Goal: Register for event/course

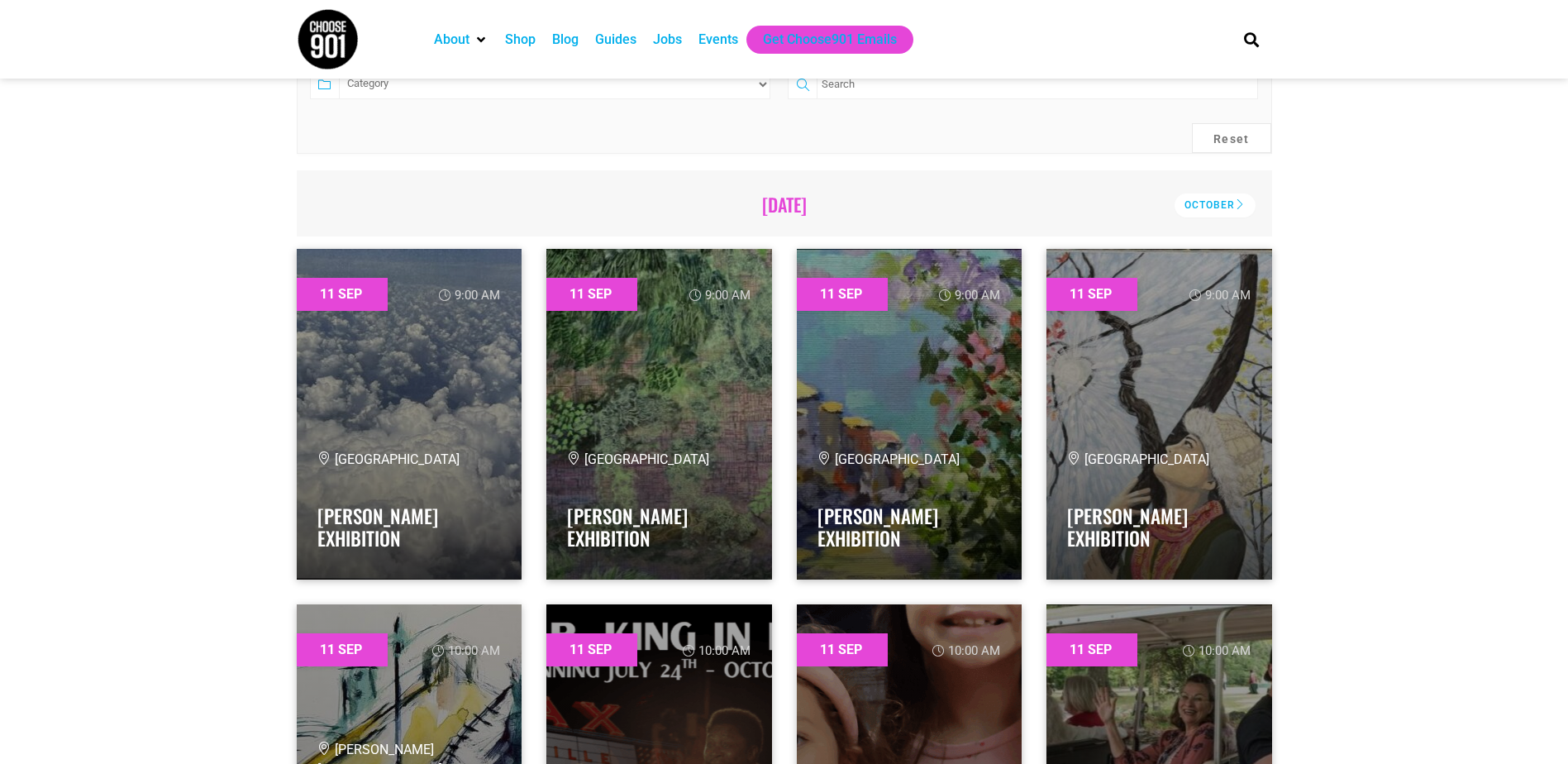
scroll to position [413, 0]
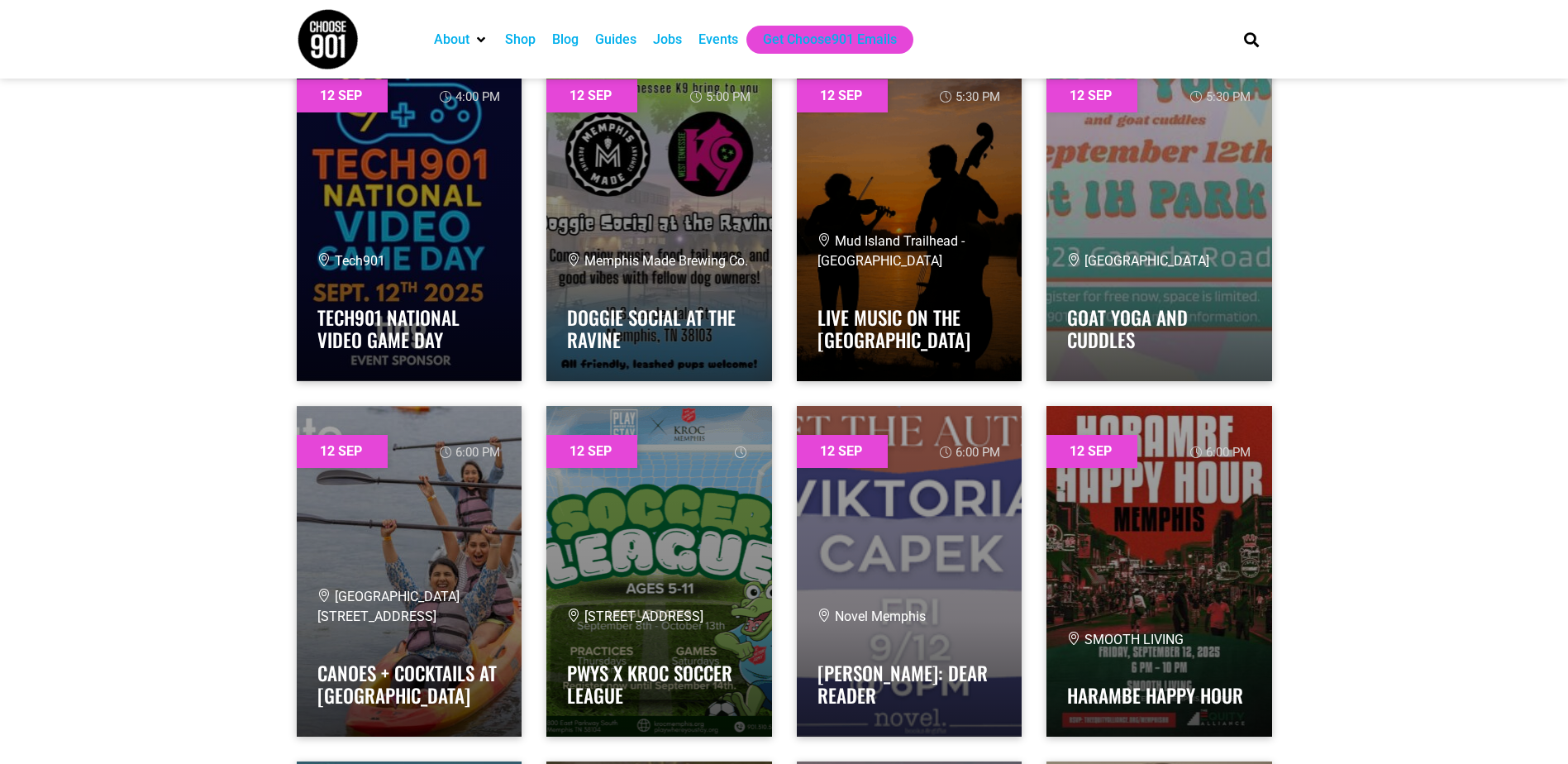
scroll to position [4795, 0]
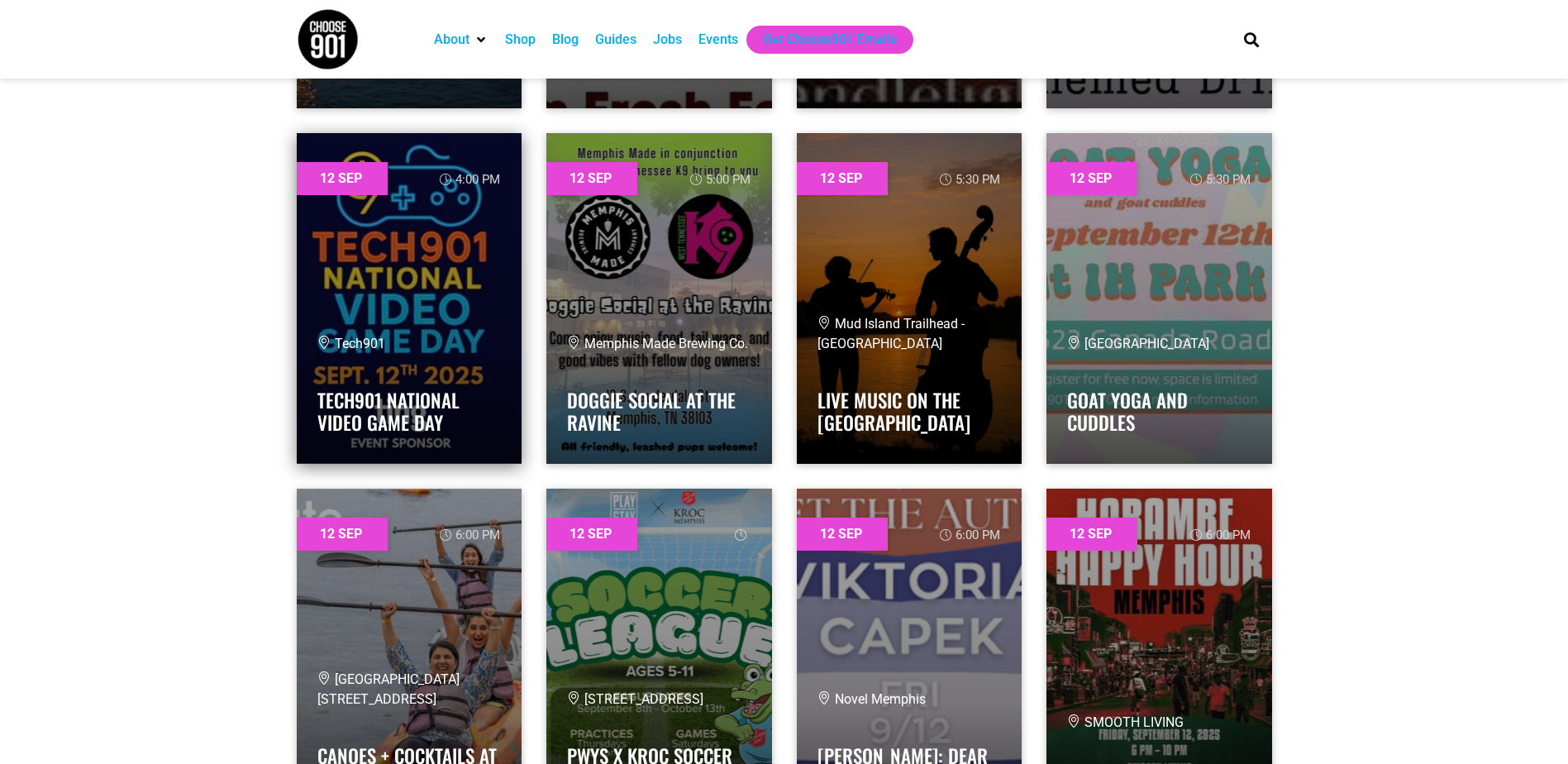
click at [457, 301] on link at bounding box center [409, 299] width 225 height 331
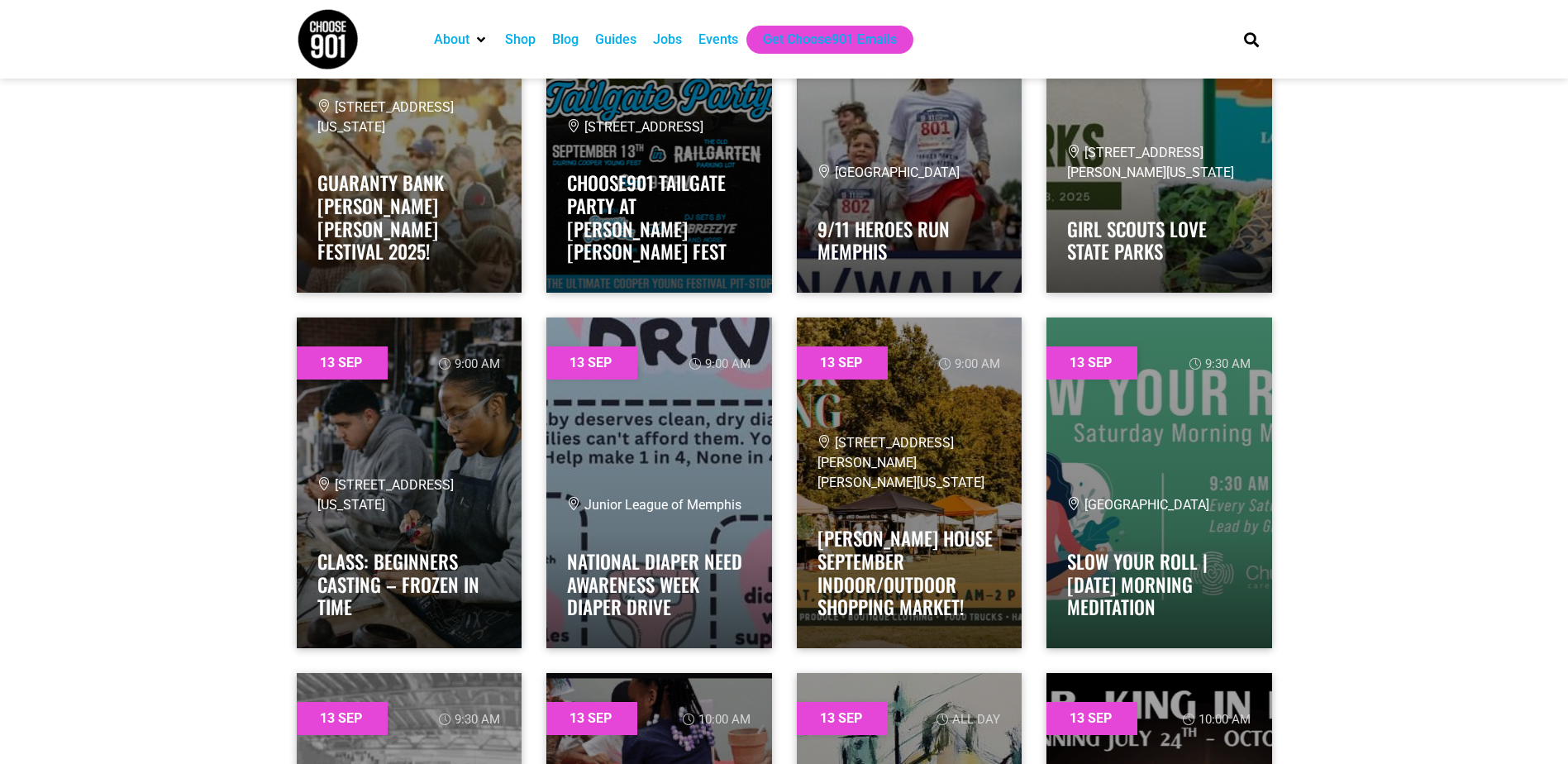
scroll to position [7854, 0]
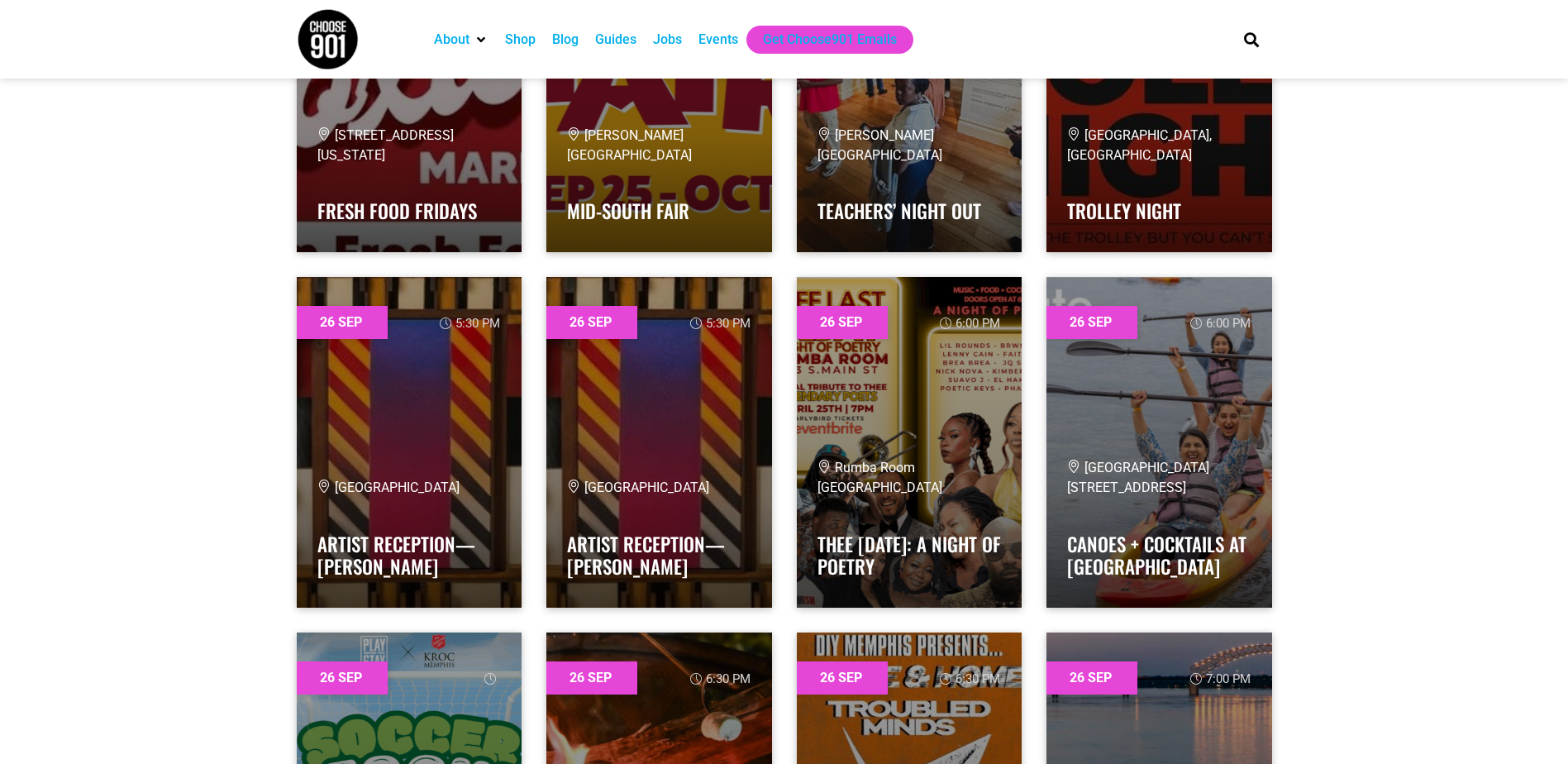
scroll to position [44297, 0]
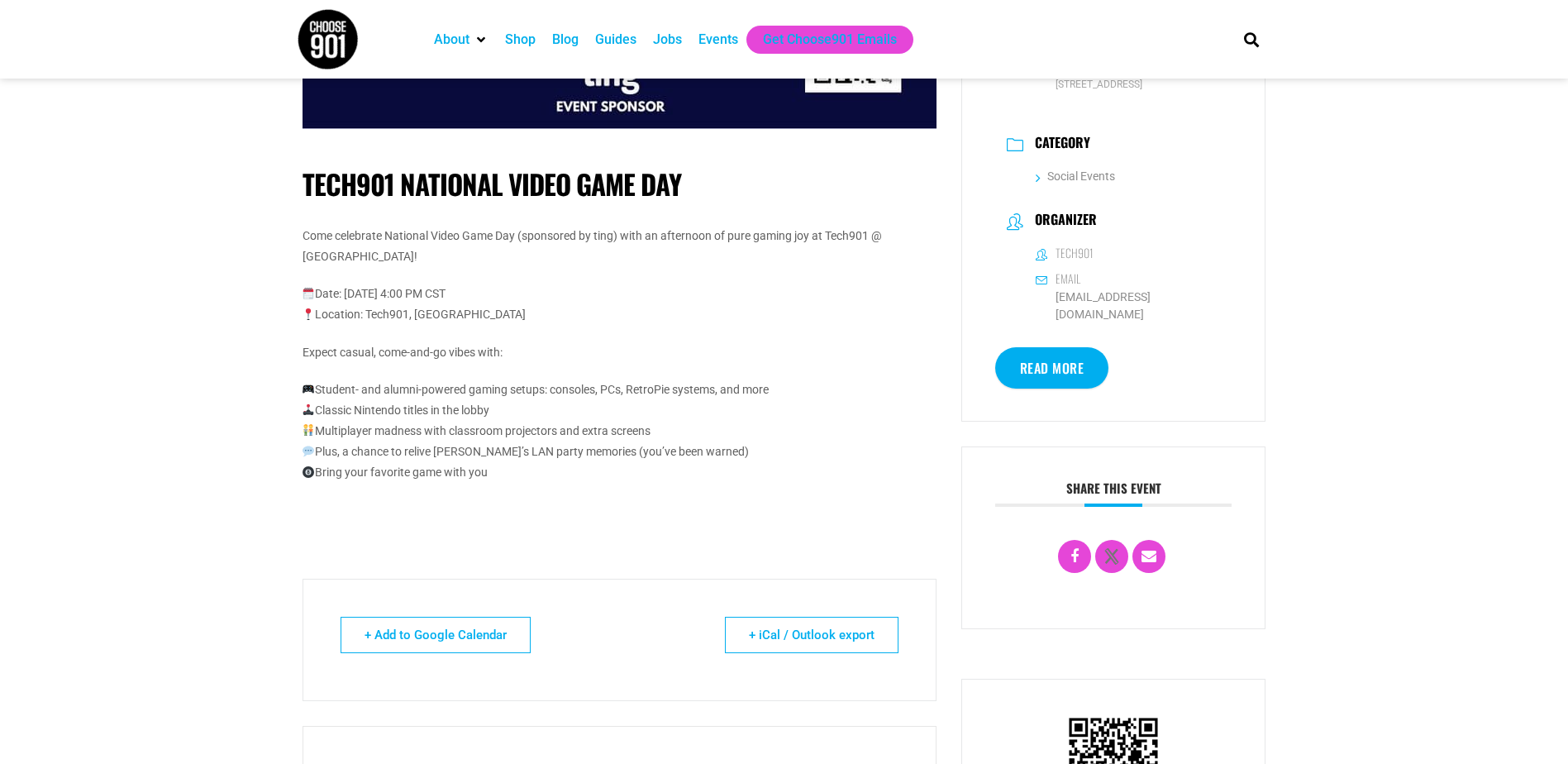
scroll to position [331, 0]
